Goal: Task Accomplishment & Management: Use online tool/utility

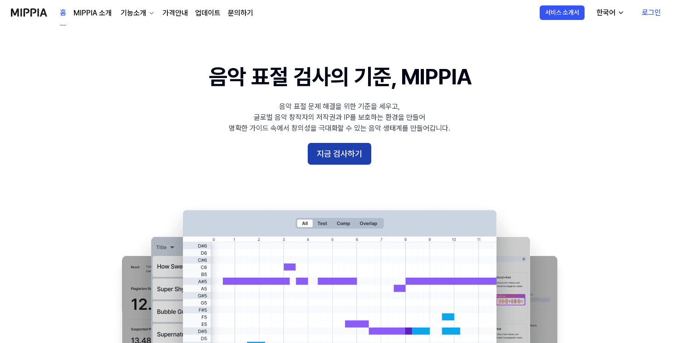
click at [360, 159] on button "지금 검사하기" at bounding box center [340, 154] width 64 height 22
click at [174, 9] on link "가격안내" at bounding box center [175, 13] width 25 height 11
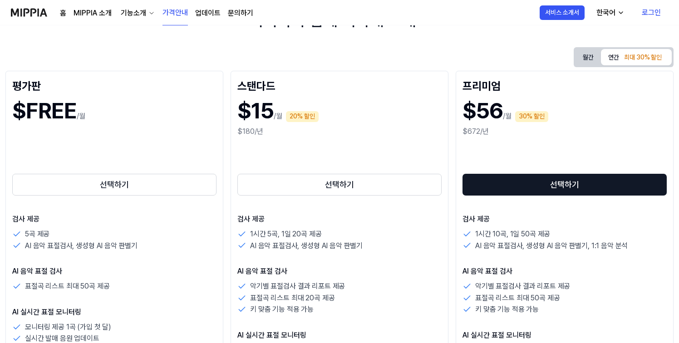
scroll to position [128, 0]
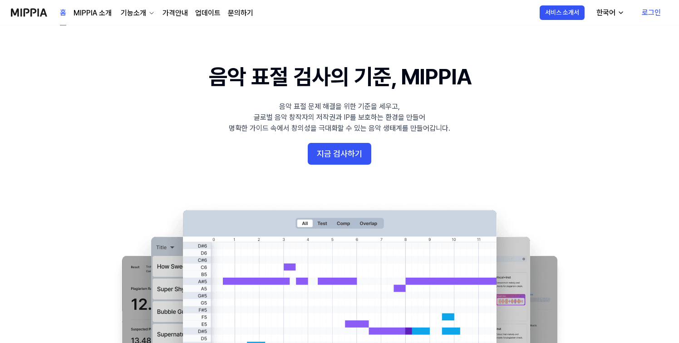
click at [347, 168] on 배너 "음악 표절 검사의 기준, MIPPIA 음악 표절 문제 해결을 위한 기준을 세우고, 글로벌 음악 창작자의 저작권과 IP를 보호하는 환경을 만들어…" at bounding box center [340, 227] width 654 height 330
click at [348, 157] on button "지금 검사하기" at bounding box center [340, 154] width 64 height 22
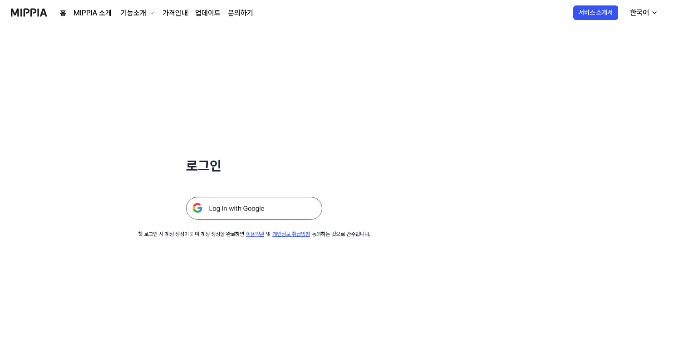
click at [292, 206] on img at bounding box center [254, 208] width 136 height 23
click at [277, 213] on img at bounding box center [254, 208] width 136 height 23
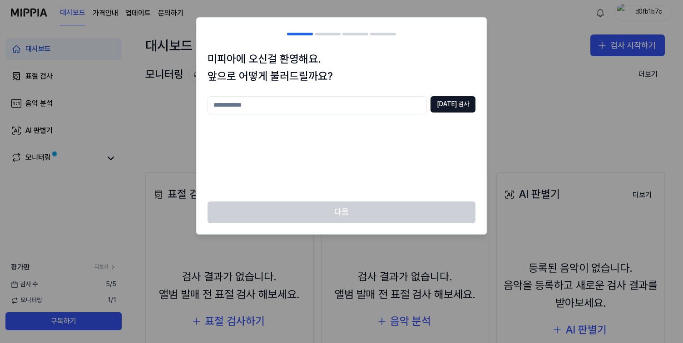
click at [387, 99] on input "text" at bounding box center [317, 105] width 219 height 18
type input "*"
type input "**"
click at [446, 100] on button "[DATE] 검사" at bounding box center [452, 104] width 45 height 16
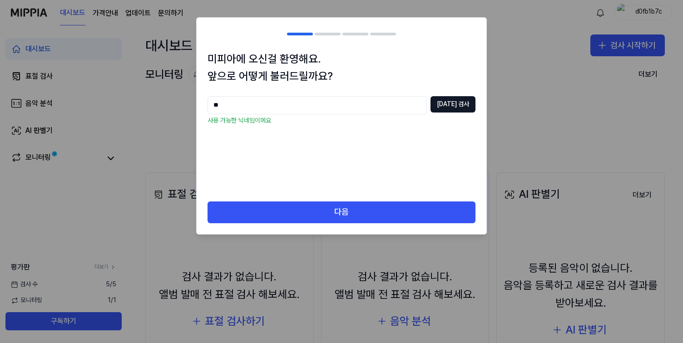
click at [367, 205] on button "다음" at bounding box center [342, 213] width 268 height 22
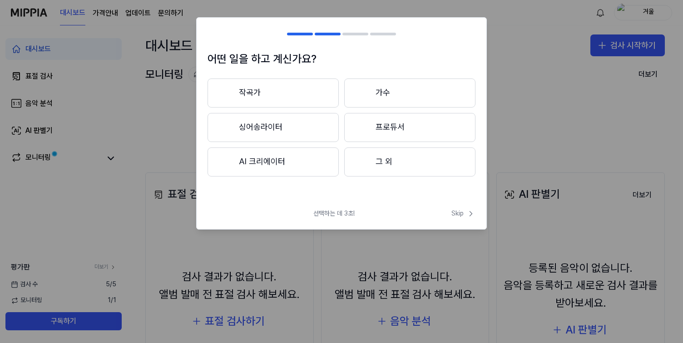
click at [397, 166] on button "그 외" at bounding box center [409, 162] width 131 height 29
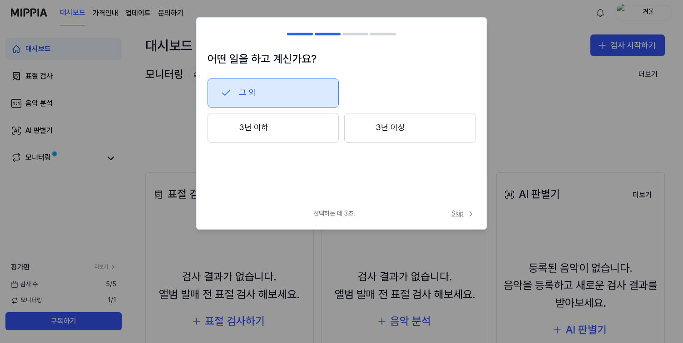
click at [458, 210] on span "Skip" at bounding box center [463, 213] width 24 height 9
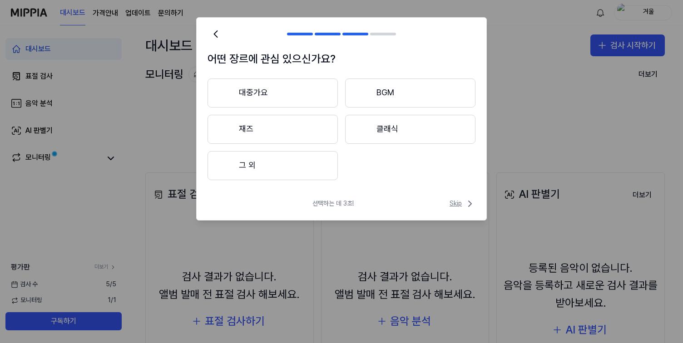
click at [458, 207] on span "Skip" at bounding box center [463, 203] width 26 height 11
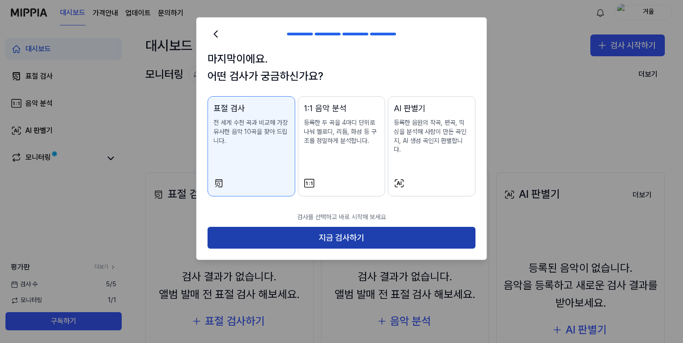
click at [392, 227] on button "지금 검사하기" at bounding box center [342, 238] width 268 height 22
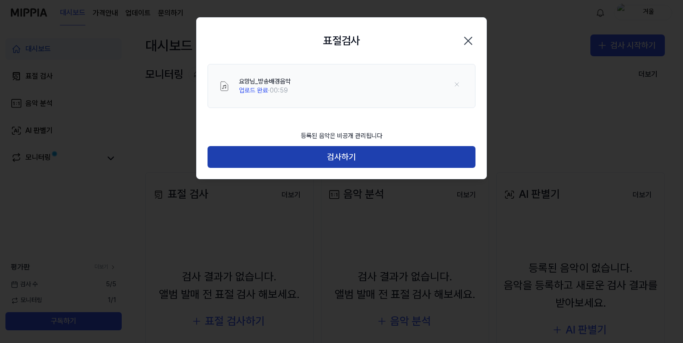
click at [352, 161] on button "검사하기" at bounding box center [342, 157] width 268 height 22
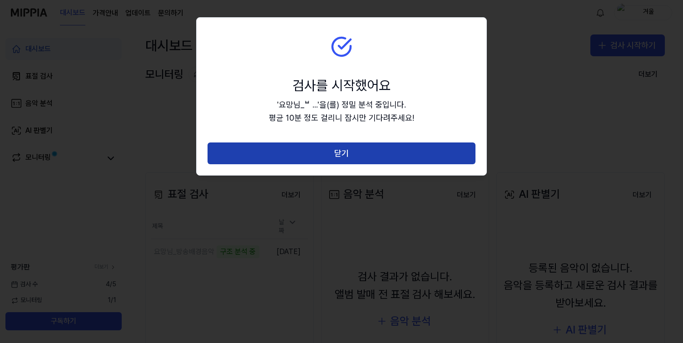
click at [351, 157] on button "닫기" at bounding box center [342, 154] width 268 height 22
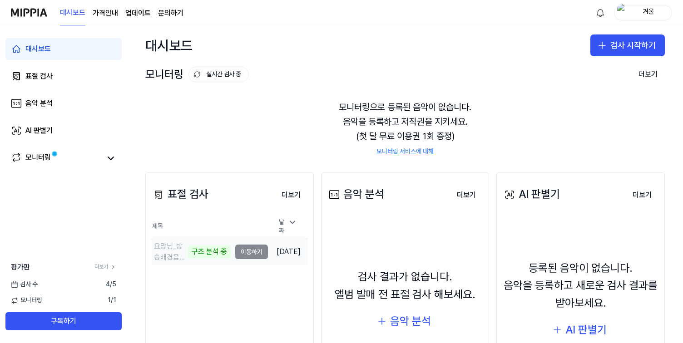
click at [238, 251] on td "요망님_방송배경음악 구조 분석 중 이동하기" at bounding box center [209, 251] width 117 height 25
click at [89, 155] on link "모니터링" at bounding box center [56, 158] width 91 height 13
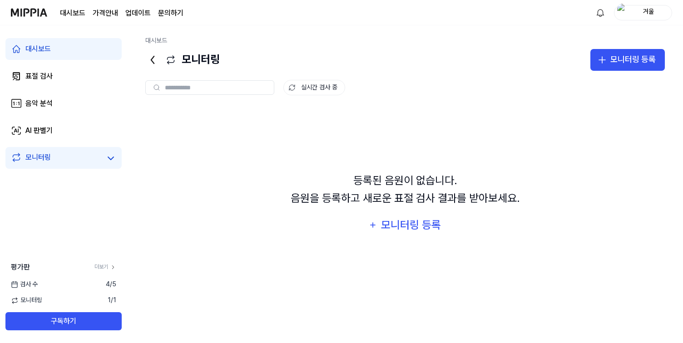
click at [69, 51] on link "대시보드" at bounding box center [63, 49] width 116 height 22
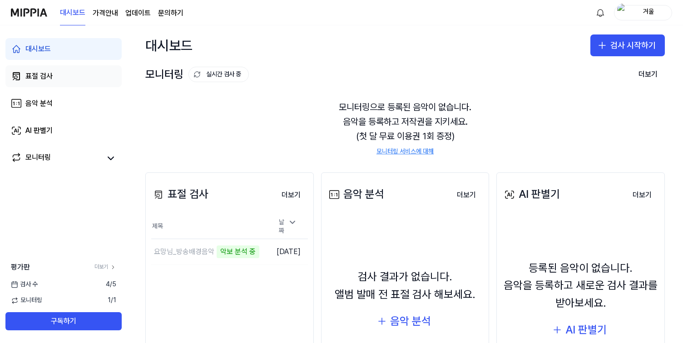
click at [57, 86] on link "표절 검사" at bounding box center [63, 76] width 116 height 22
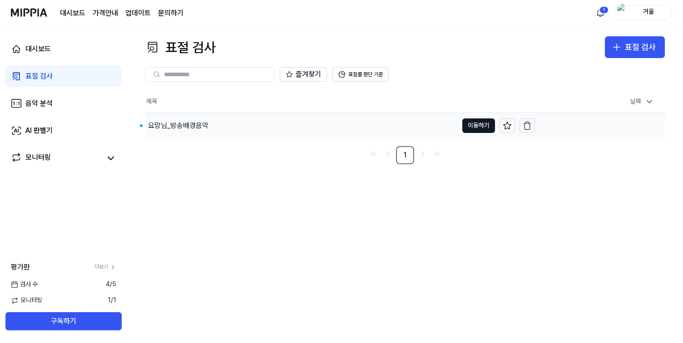
click at [195, 131] on div "요망님_방송배경음악" at bounding box center [178, 125] width 60 height 11
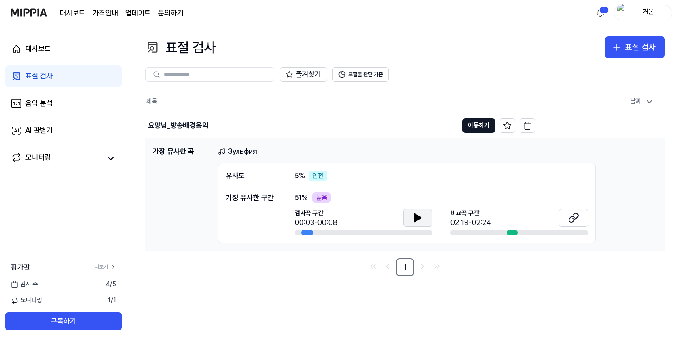
click at [414, 214] on icon at bounding box center [417, 218] width 11 height 11
click at [508, 228] on div "[GEOGRAPHIC_DATA] 구간 02:19-02:24" at bounding box center [519, 219] width 138 height 20
click at [573, 220] on icon at bounding box center [573, 218] width 11 height 11
click at [529, 126] on icon "button" at bounding box center [527, 125] width 9 height 9
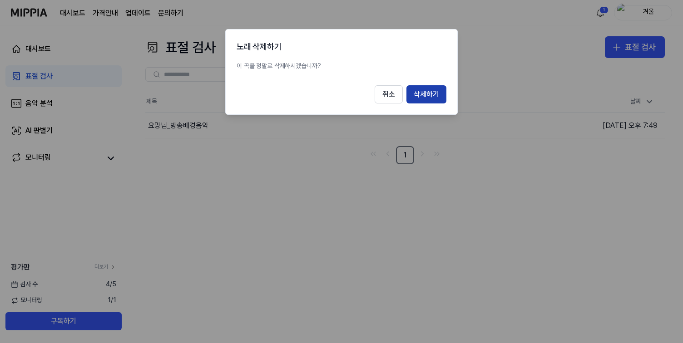
click at [424, 97] on button "삭제하기" at bounding box center [426, 94] width 40 height 18
